Goal: Transaction & Acquisition: Purchase product/service

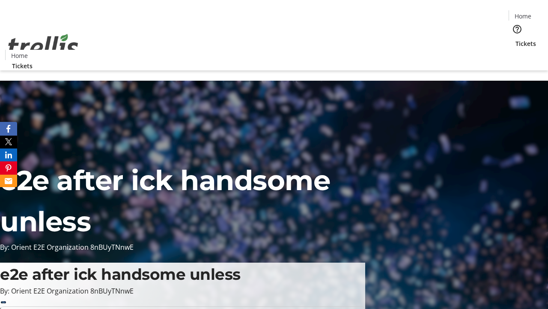
click at [516, 39] on span "Tickets" at bounding box center [526, 43] width 21 height 9
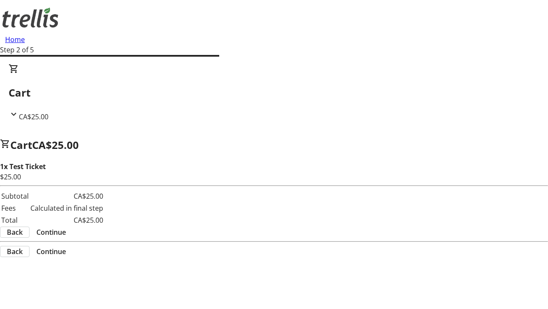
click at [66, 227] on span "Continue" at bounding box center [51, 232] width 30 height 10
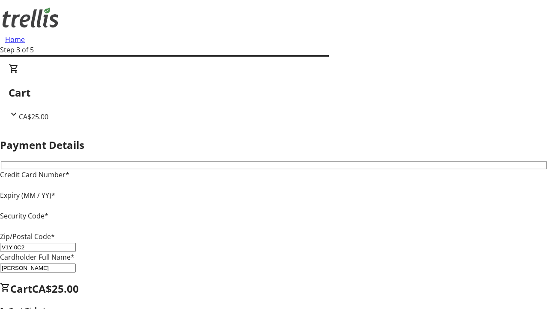
type input "V1Y 0C2"
